Goal: Check status: Check status

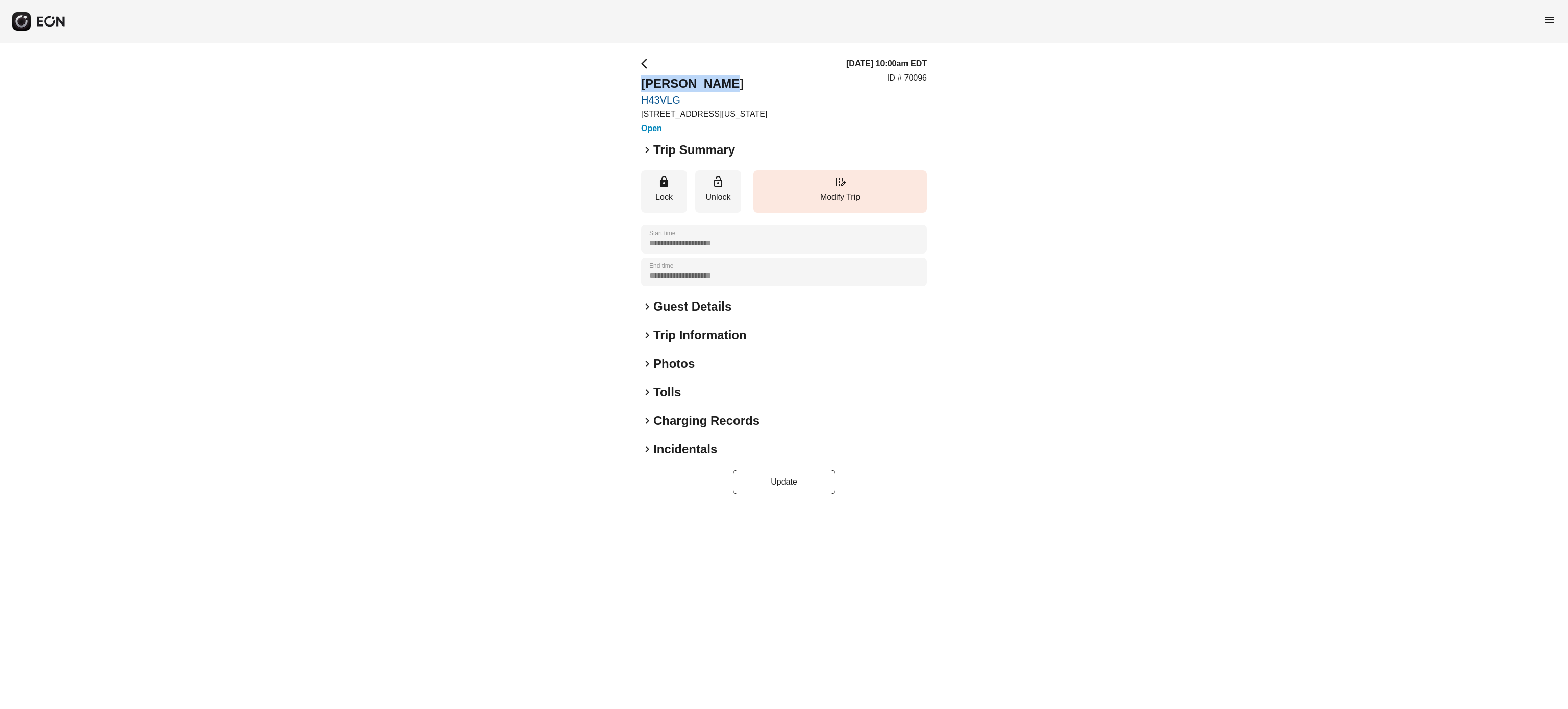
drag, startPoint x: 640, startPoint y: 80, endPoint x: 733, endPoint y: 79, distance: 93.0
click at [733, 79] on div "**********" at bounding box center [784, 276] width 1568 height 467
copy h2 "Adam Winkler"
click at [705, 311] on h2 "Guest Details" at bounding box center [693, 306] width 78 height 16
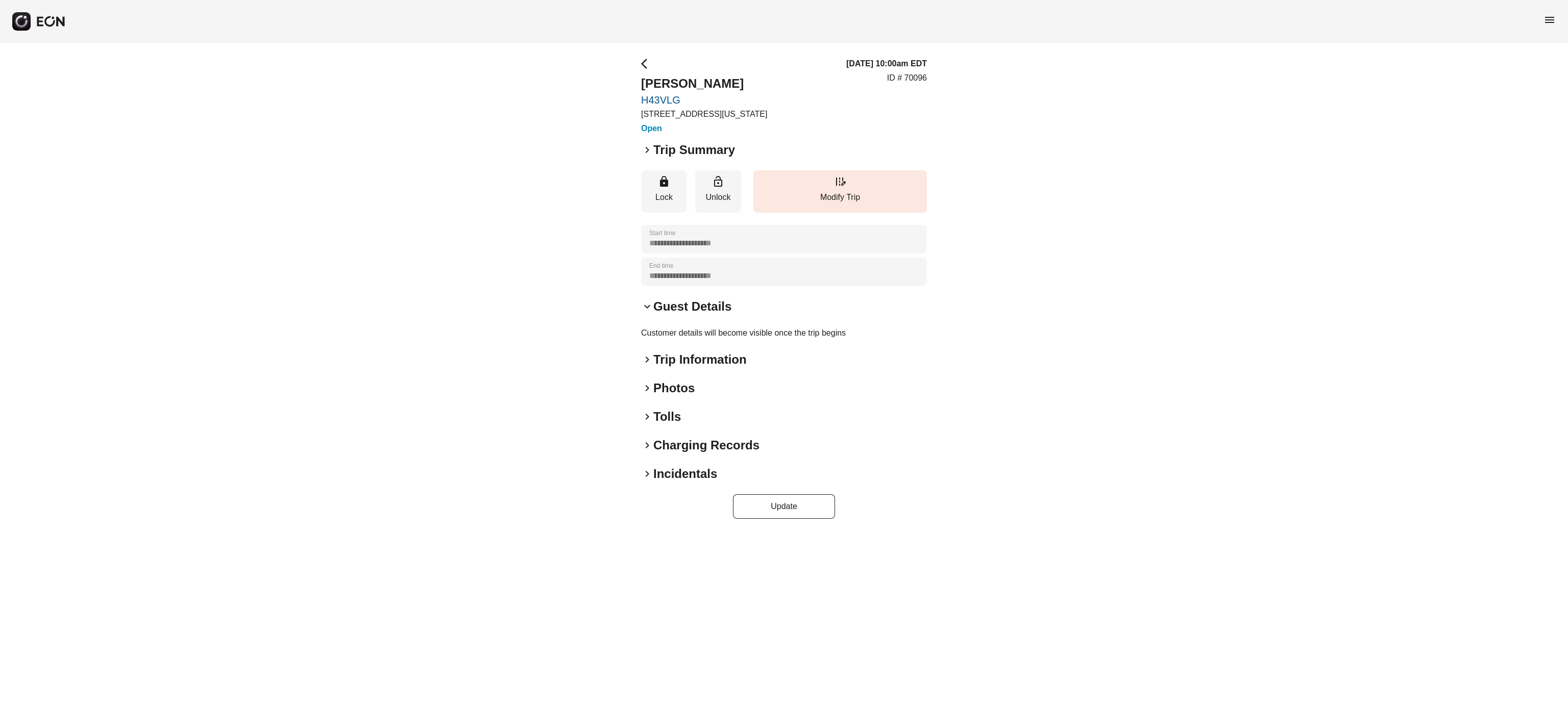
click at [705, 311] on h2 "Guest Details" at bounding box center [693, 306] width 78 height 16
click at [915, 74] on p "ID # 70096" at bounding box center [907, 78] width 40 height 13
copy p "70096"
